Goal: Transaction & Acquisition: Purchase product/service

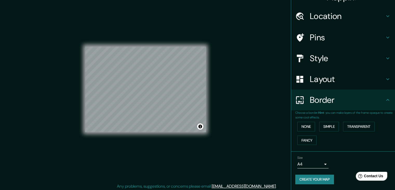
scroll to position [6, 0]
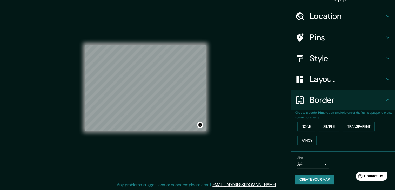
click at [329, 180] on button "Create your map" at bounding box center [315, 179] width 39 height 10
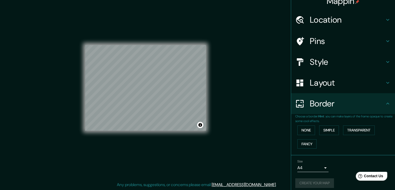
scroll to position [11, 0]
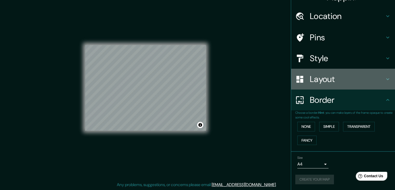
click at [330, 79] on h4 "Layout" at bounding box center [347, 79] width 75 height 10
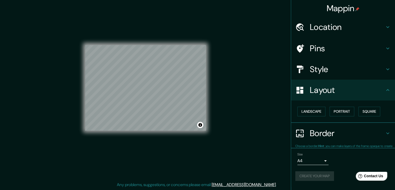
scroll to position [0, 0]
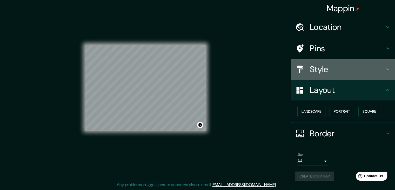
click at [320, 72] on h4 "Style" at bounding box center [347, 69] width 75 height 10
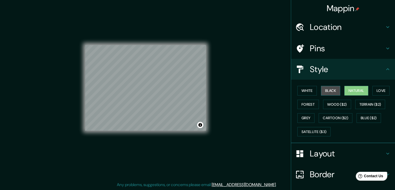
click at [331, 90] on button "Black" at bounding box center [330, 91] width 19 height 10
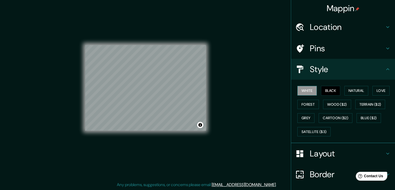
click at [313, 90] on button "White" at bounding box center [307, 91] width 19 height 10
click at [345, 90] on button "Natural" at bounding box center [357, 91] width 24 height 10
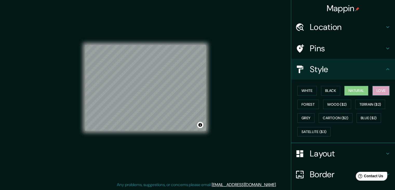
click at [379, 92] on button "Love" at bounding box center [381, 91] width 17 height 10
click at [358, 92] on button "Natural" at bounding box center [357, 91] width 24 height 10
click at [312, 102] on button "Forest" at bounding box center [309, 105] width 22 height 10
click at [349, 92] on button "Natural" at bounding box center [357, 91] width 24 height 10
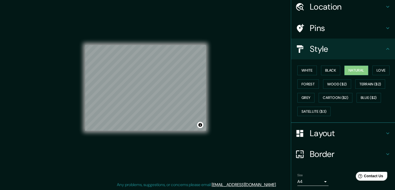
scroll to position [37, 0]
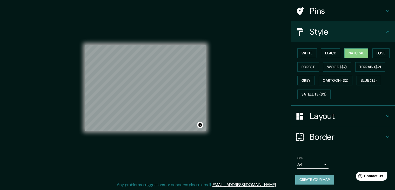
click at [309, 177] on button "Create your map" at bounding box center [315, 180] width 39 height 10
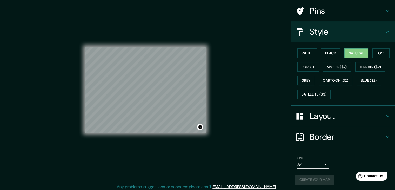
scroll to position [6, 0]
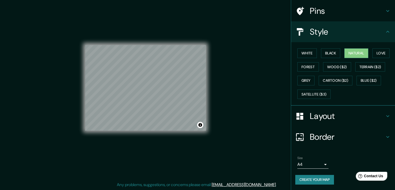
click at [145, 161] on div "© Mapbox © OpenStreetMap Improve this map" at bounding box center [145, 87] width 121 height 171
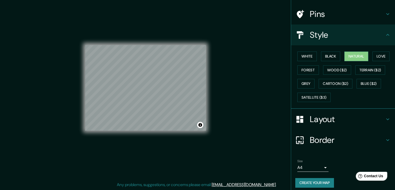
scroll to position [37, 0]
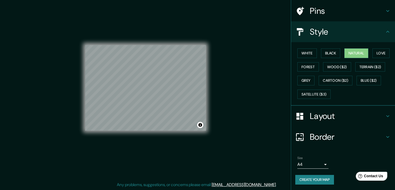
click at [305, 176] on button "Create your map" at bounding box center [315, 180] width 39 height 10
click at [305, 176] on div "Create your map" at bounding box center [344, 180] width 96 height 10
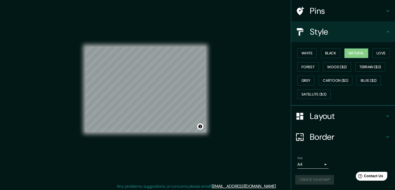
scroll to position [6, 0]
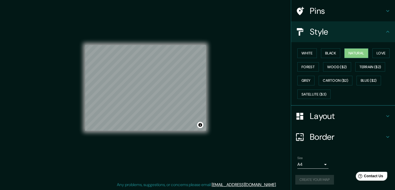
click at [330, 107] on div "Layout" at bounding box center [343, 116] width 104 height 21
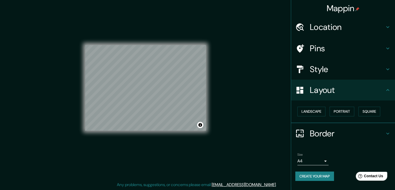
scroll to position [0, 0]
click at [335, 135] on h4 "Border" at bounding box center [347, 133] width 75 height 10
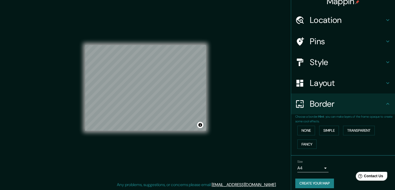
scroll to position [11, 0]
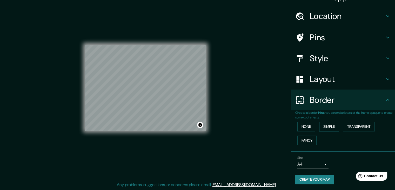
click at [322, 128] on button "Simple" at bounding box center [329, 127] width 20 height 10
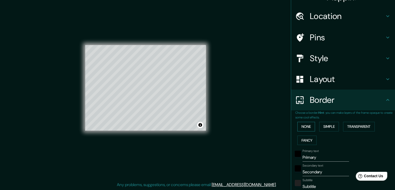
click at [307, 126] on button "None" at bounding box center [307, 127] width 18 height 10
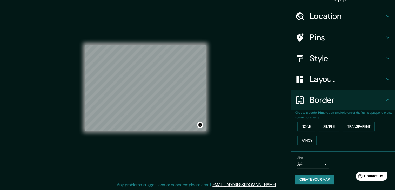
click at [326, 121] on div "None Simple Transparent Fancy" at bounding box center [346, 133] width 100 height 27
click at [323, 124] on button "Simple" at bounding box center [329, 127] width 20 height 10
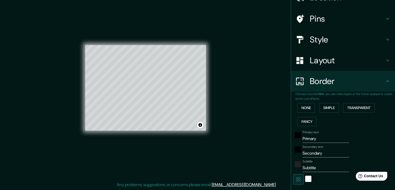
scroll to position [105, 0]
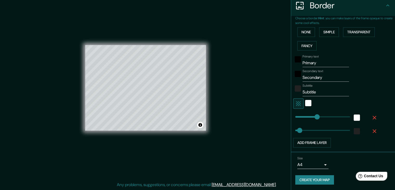
click at [315, 179] on button "Create your map" at bounding box center [315, 180] width 39 height 10
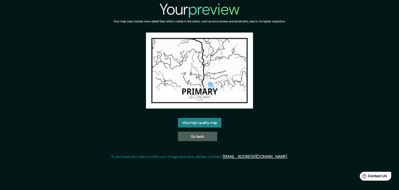
click at [199, 135] on link "Go back" at bounding box center [197, 137] width 39 height 10
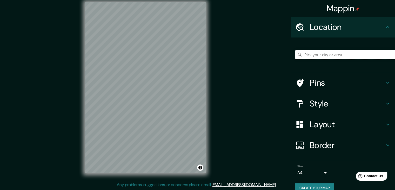
click at [321, 54] on input "Pick your city or area" at bounding box center [346, 54] width 100 height 9
type input "[GEOGRAPHIC_DATA], [GEOGRAPHIC_DATA], [GEOGRAPHIC_DATA]"
click at [330, 108] on h4 "Style" at bounding box center [347, 103] width 75 height 10
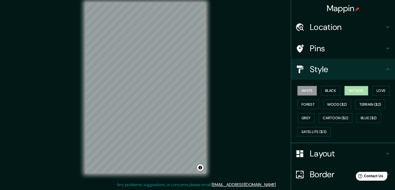
click at [358, 89] on button "Natural" at bounding box center [357, 91] width 24 height 10
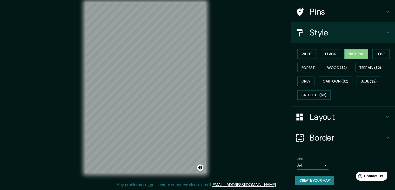
scroll to position [37, 0]
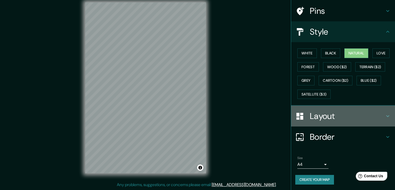
click at [326, 120] on h4 "Layout" at bounding box center [347, 116] width 75 height 10
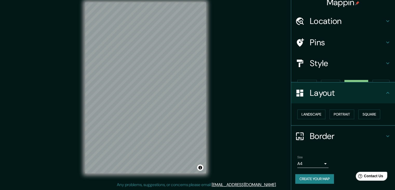
scroll to position [0, 0]
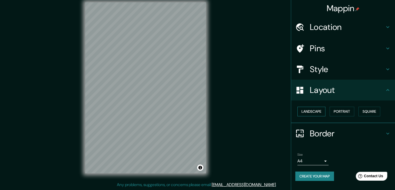
click at [311, 107] on button "Landscape" at bounding box center [312, 112] width 28 height 10
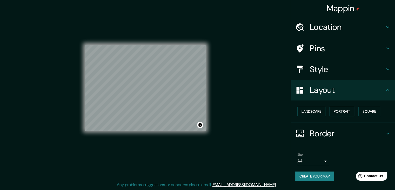
click at [347, 111] on button "Portrait" at bounding box center [342, 112] width 25 height 10
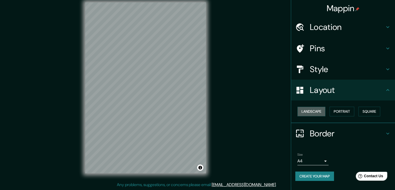
drag, startPoint x: 326, startPoint y: 110, endPoint x: 361, endPoint y: 104, distance: 34.8
click at [326, 110] on button "Landscape" at bounding box center [312, 112] width 28 height 10
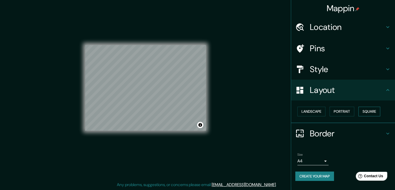
click at [372, 107] on button "Square" at bounding box center [370, 112] width 22 height 10
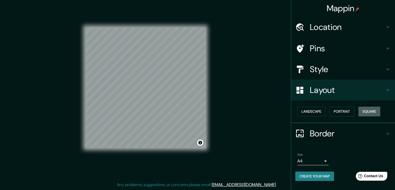
drag, startPoint x: 374, startPoint y: 112, endPoint x: 369, endPoint y: 113, distance: 5.3
click at [374, 112] on button "Square" at bounding box center [370, 112] width 22 height 10
click at [308, 109] on button "Landscape" at bounding box center [312, 112] width 28 height 10
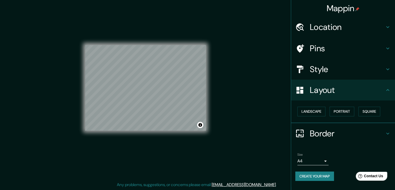
click at [330, 132] on h4 "Border" at bounding box center [347, 133] width 75 height 10
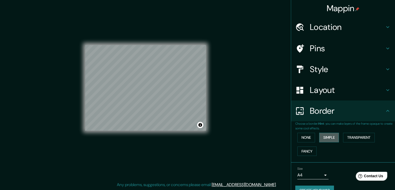
click at [324, 138] on button "Simple" at bounding box center [329, 138] width 20 height 10
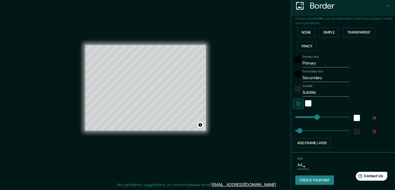
scroll to position [105, 0]
click at [317, 63] on input "Primary" at bounding box center [326, 63] width 47 height 8
type input "Primar"
type input "37"
type input "Pr"
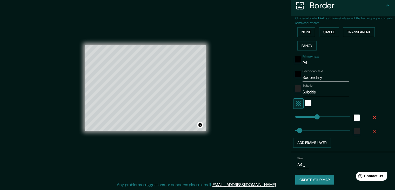
type input "37"
type input "P"
type input "37"
click at [325, 75] on input "Secondary" at bounding box center [326, 77] width 47 height 8
type input "Secondar"
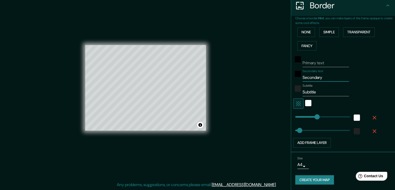
type input "37"
type input "Seco"
type input "37"
type input "S"
type input "37"
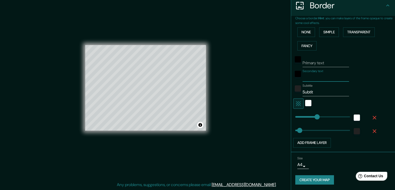
click at [323, 92] on input "Subtit" at bounding box center [326, 92] width 47 height 8
type input "Subti"
type input "37"
type input "S"
type input "37"
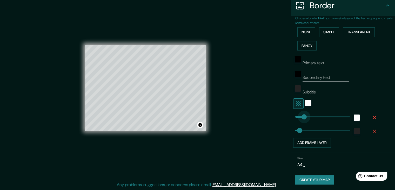
type input "58"
drag, startPoint x: 315, startPoint y: 114, endPoint x: 298, endPoint y: 115, distance: 16.4
type input "37"
type input "12"
drag, startPoint x: 298, startPoint y: 115, endPoint x: 293, endPoint y: 115, distance: 5.0
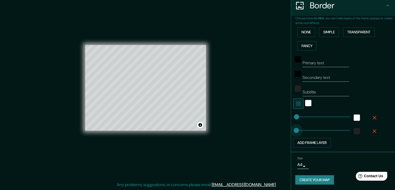
type input "0"
drag, startPoint x: 296, startPoint y: 129, endPoint x: 290, endPoint y: 129, distance: 6.2
click at [373, 131] on icon "button" at bounding box center [375, 131] width 4 height 4
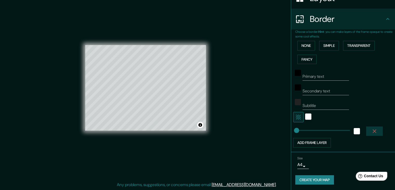
click at [372, 128] on icon "button" at bounding box center [375, 131] width 6 height 6
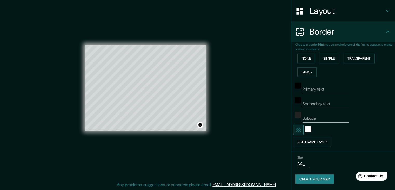
scroll to position [78, 0]
click at [308, 129] on div at bounding box center [308, 130] width 9 height 10
click at [307, 129] on div "white" at bounding box center [308, 130] width 6 height 6
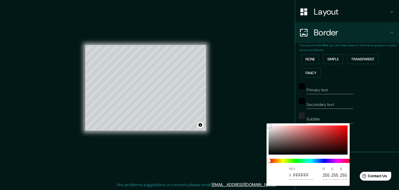
type input "FFE7E7"
type input "255"
type input "231"
type input "B63838"
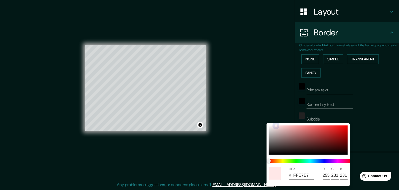
type input "182"
type input "56"
type input "982121"
type input "152"
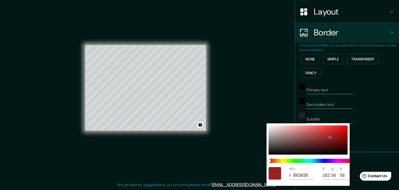
type input "33"
type input "6F0F0F"
type input "111"
type input "15"
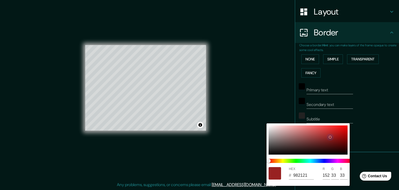
type input "15"
type input "610B0B"
type input "97"
type input "11"
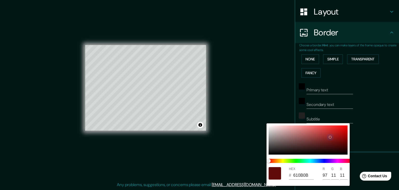
type input "510707"
type input "81"
type input "7"
type input "480505"
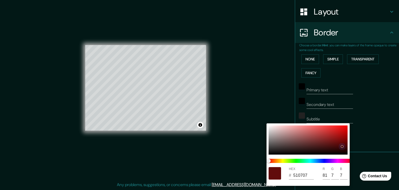
type input "72"
type input "5"
type input "450404"
type input "69"
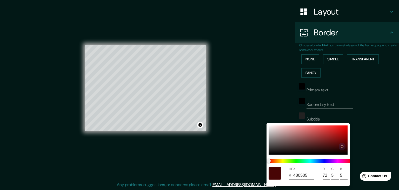
type input "4"
type input "410404"
type input "65"
type input "380606"
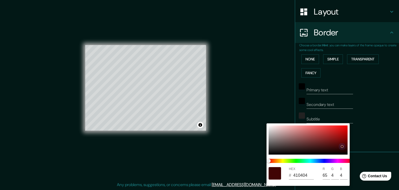
type input "56"
type input "6"
type input "431414"
type input "67"
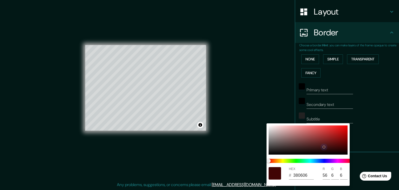
type input "20"
type input "B87E7E"
type input "184"
type input "126"
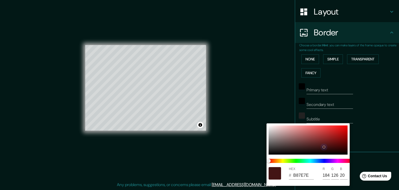
type input "126"
type input "FFE2E2"
type input "255"
type input "226"
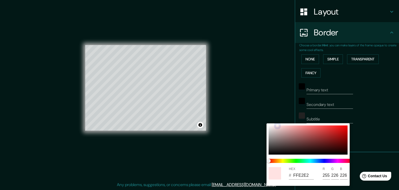
drag, startPoint x: 274, startPoint y: 123, endPoint x: 252, endPoint y: 105, distance: 29.2
click at [252, 105] on div "HEX # FFE2E2 R 255 G 226 B 226" at bounding box center [199, 95] width 399 height 190
click at [361, 104] on div at bounding box center [199, 95] width 399 height 190
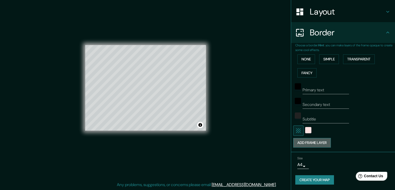
click at [309, 140] on button "Add frame layer" at bounding box center [312, 143] width 38 height 10
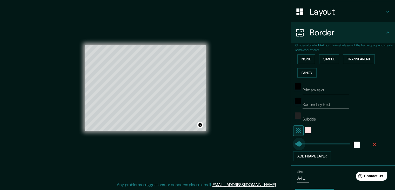
type input "25"
drag, startPoint x: 314, startPoint y: 144, endPoint x: 294, endPoint y: 141, distance: 19.7
click at [367, 118] on div "Subtitle" at bounding box center [335, 117] width 85 height 12
click at [372, 145] on icon "button" at bounding box center [375, 144] width 6 height 6
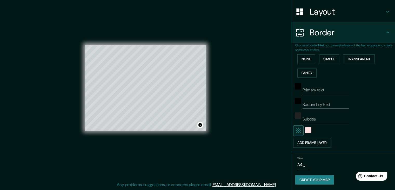
click at [238, 101] on div "Mappin Location Medellín, Antioquia, Colombia Medellín Antioquia, Colombia Mede…" at bounding box center [197, 92] width 395 height 196
